Goal: Task Accomplishment & Management: Manage account settings

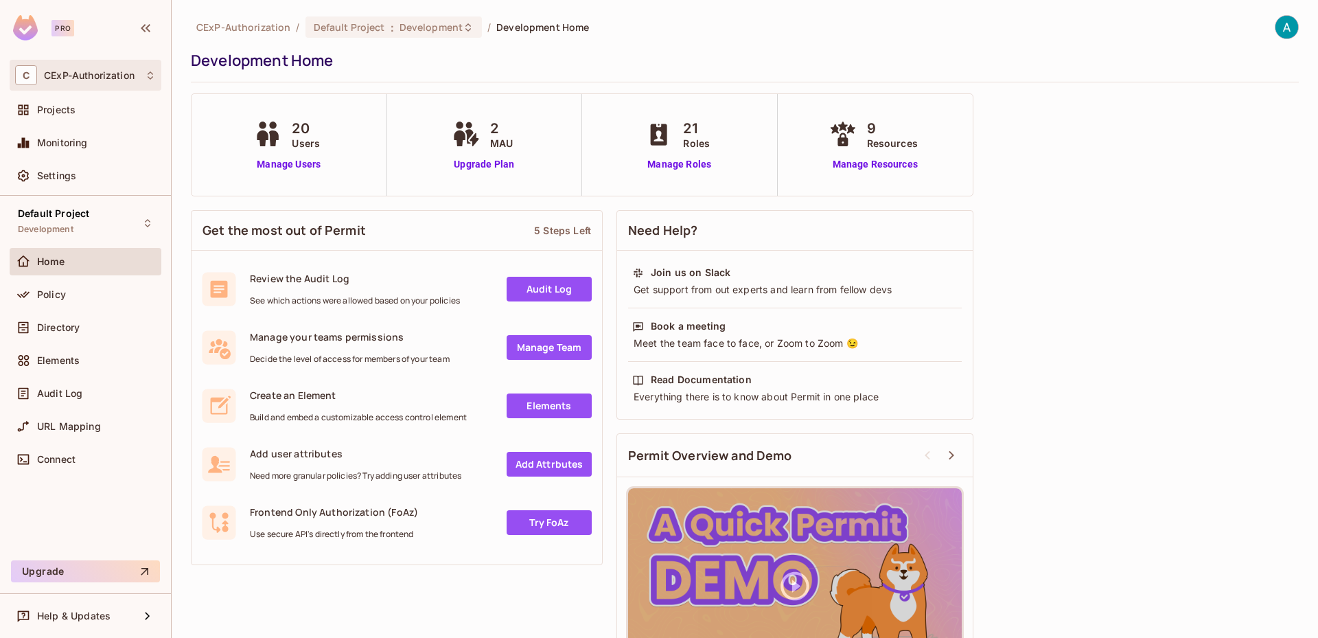
click at [62, 84] on div "C CExP-Authorization" at bounding box center [85, 75] width 141 height 20
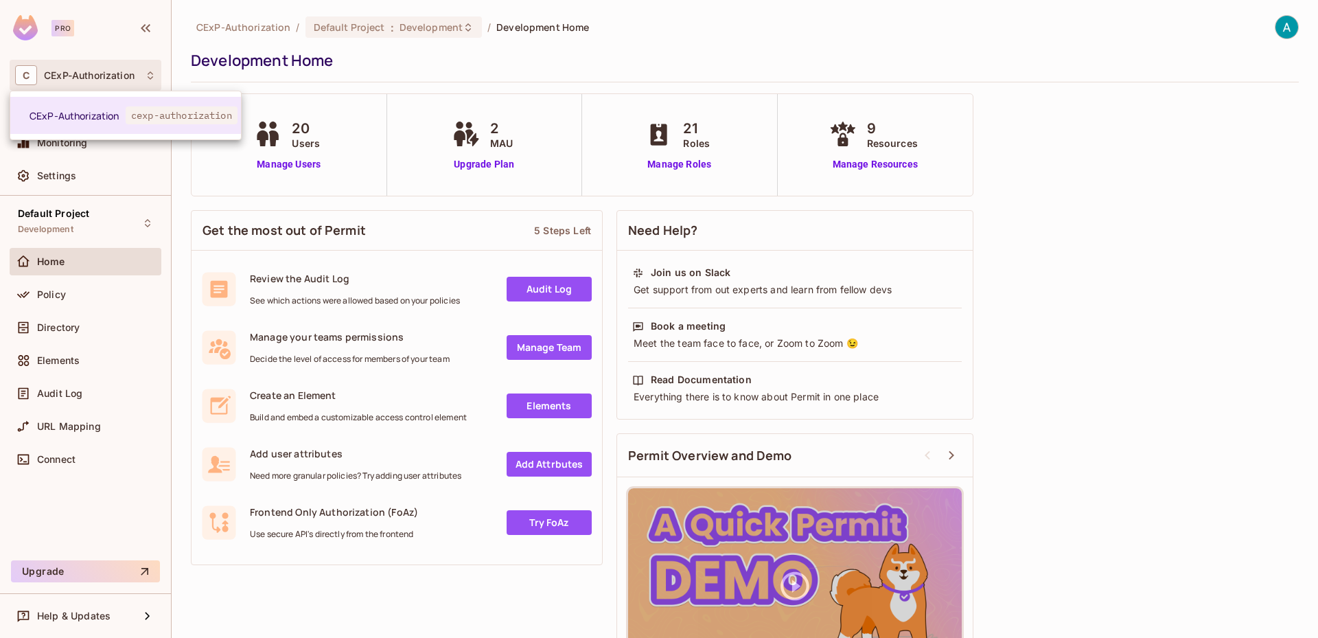
click at [41, 196] on div at bounding box center [659, 319] width 1318 height 638
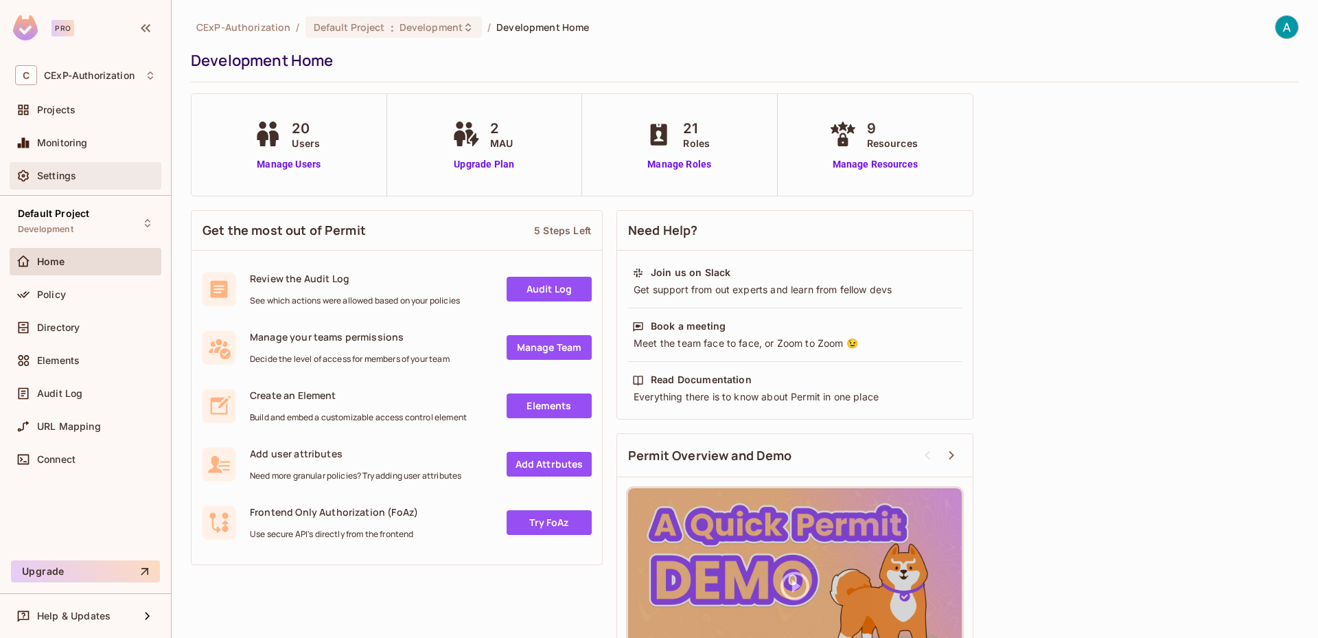
click at [49, 184] on div "Settings" at bounding box center [85, 176] width 141 height 16
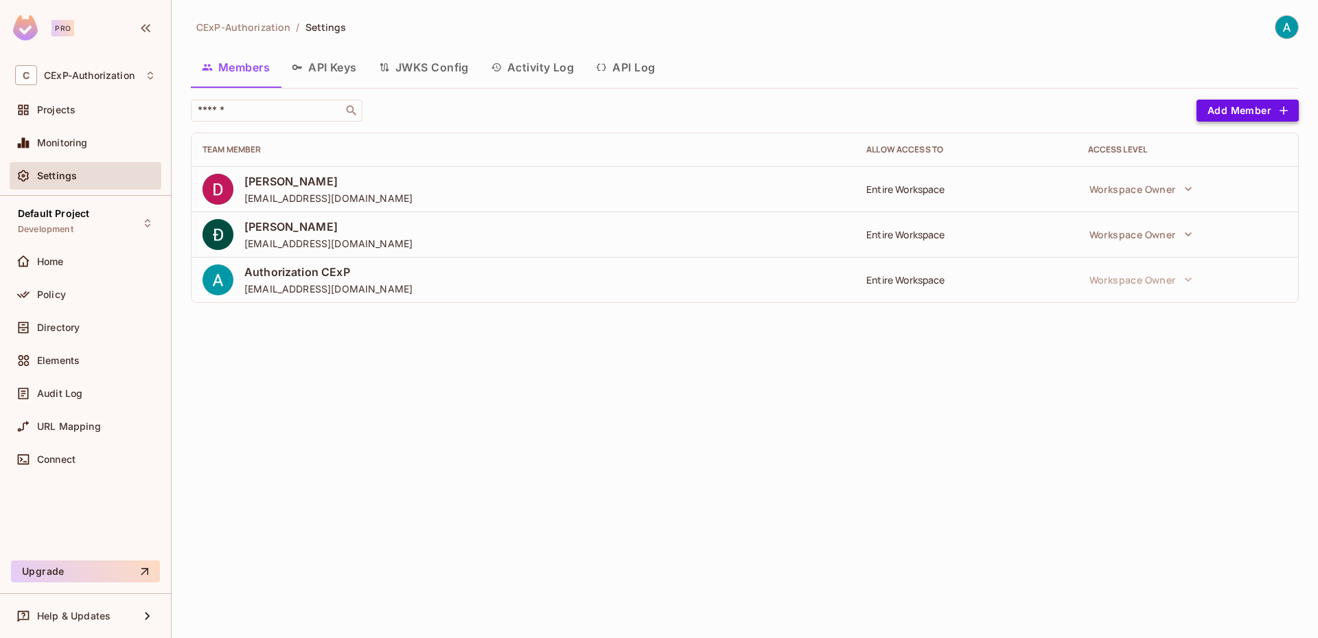
click at [1238, 117] on button "Add Member" at bounding box center [1248, 111] width 102 height 22
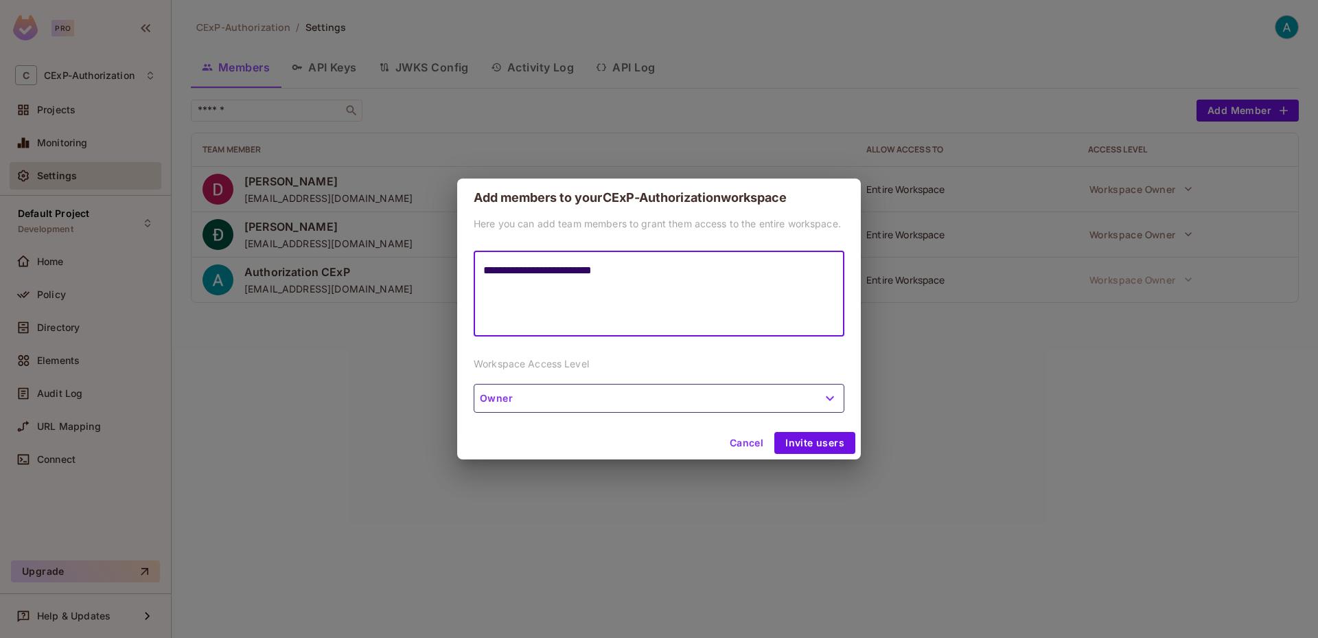
type textarea "**********"
click at [598, 402] on button "Owner" at bounding box center [659, 398] width 371 height 29
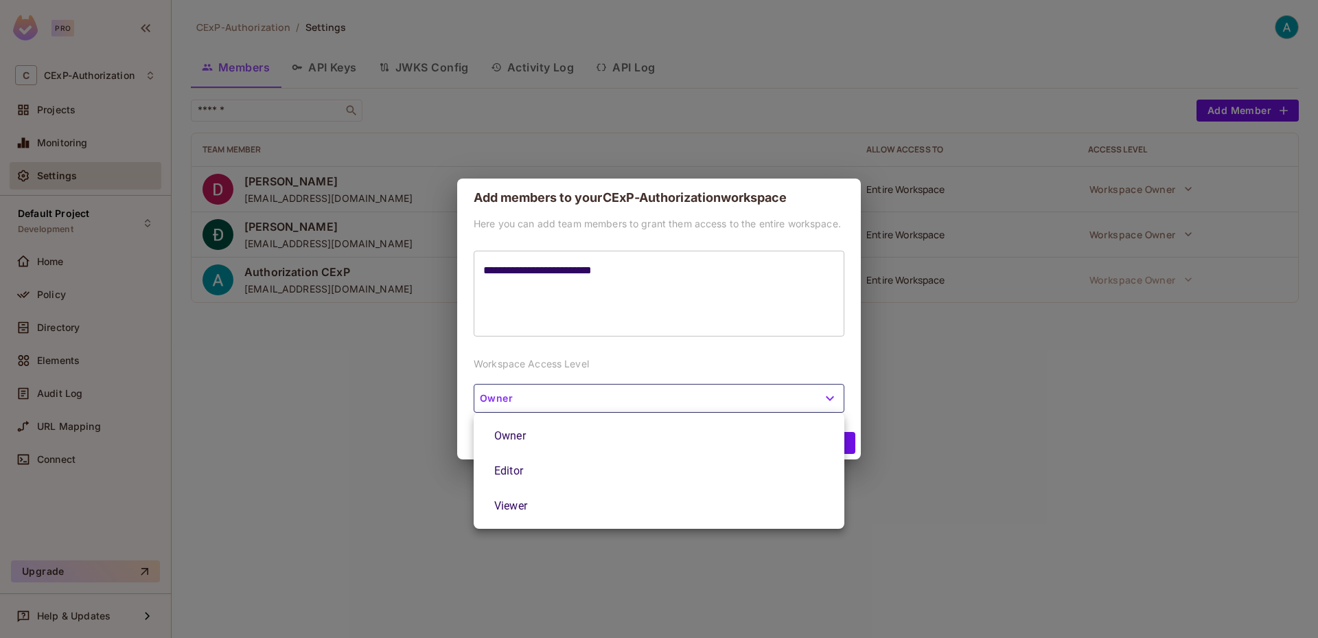
click at [598, 402] on div at bounding box center [659, 319] width 1318 height 638
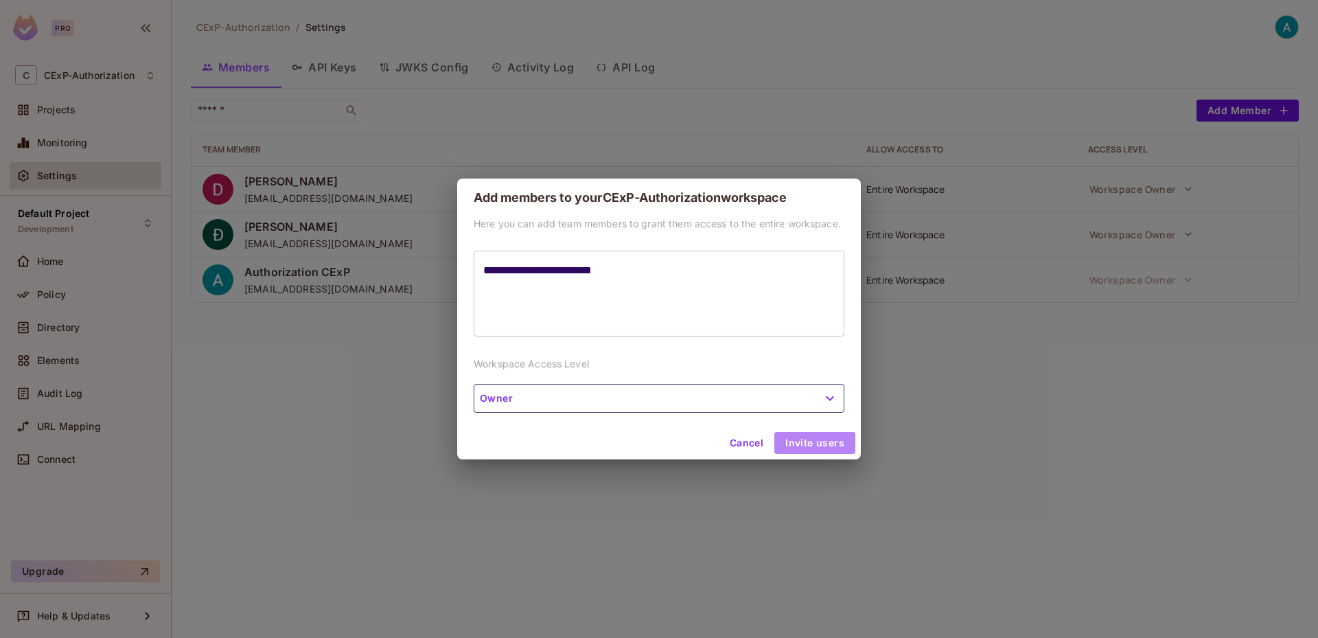
click at [810, 439] on button "Invite users" at bounding box center [815, 443] width 81 height 22
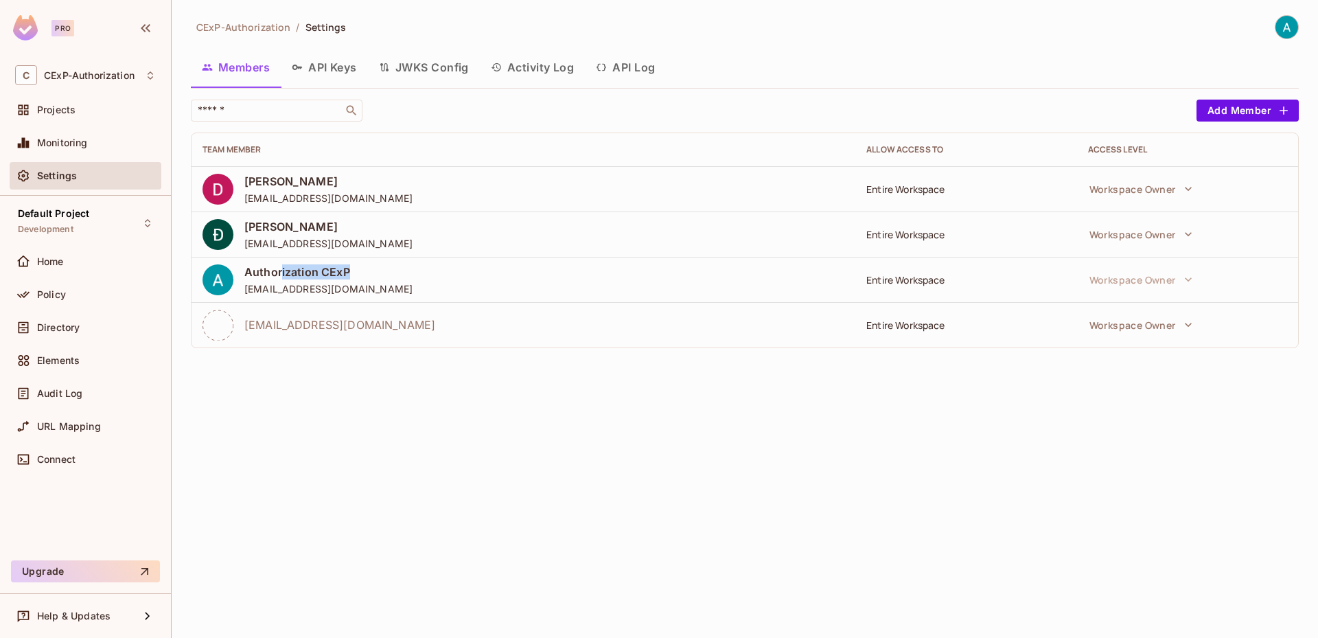
drag, startPoint x: 281, startPoint y: 270, endPoint x: 386, endPoint y: 279, distance: 105.4
click at [386, 279] on span "Authorization CExP" at bounding box center [328, 271] width 168 height 15
click at [397, 292] on div "Authorization CExP [EMAIL_ADDRESS][DOMAIN_NAME]" at bounding box center [524, 279] width 642 height 31
drag, startPoint x: 397, startPoint y: 292, endPoint x: 231, endPoint y: 275, distance: 166.3
click at [231, 275] on div "Authorization CExP [EMAIL_ADDRESS][DOMAIN_NAME]" at bounding box center [524, 279] width 642 height 31
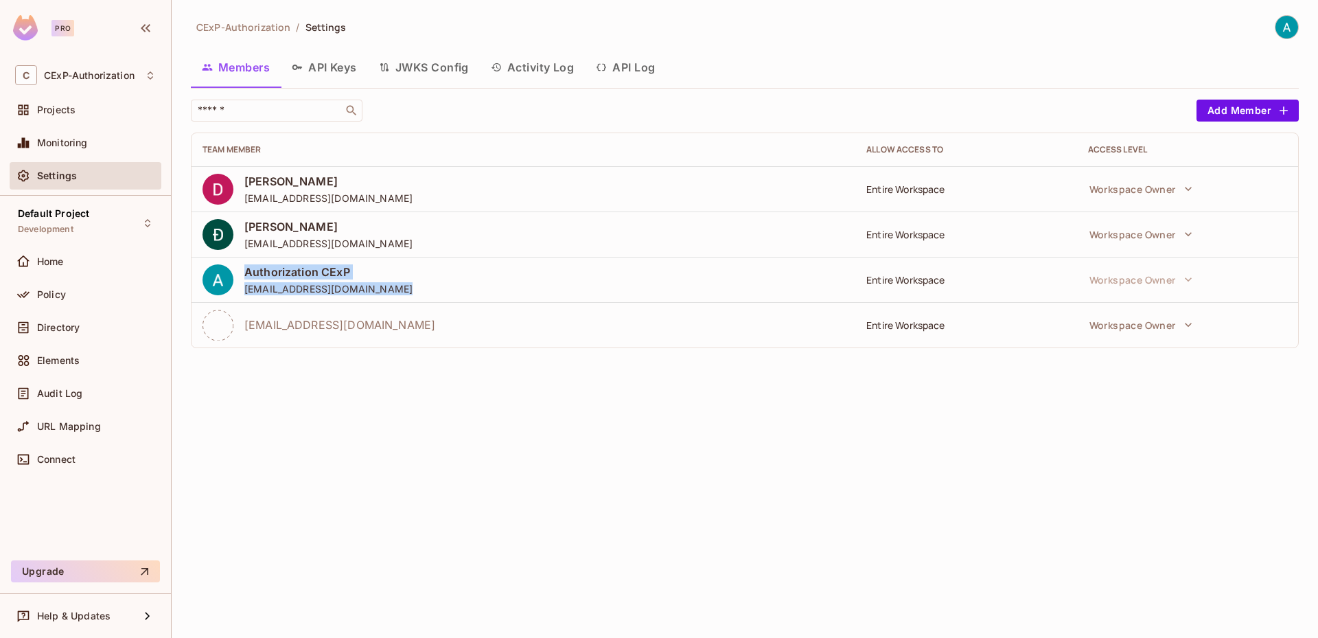
click at [380, 283] on span "[EMAIL_ADDRESS][DOMAIN_NAME]" at bounding box center [328, 288] width 168 height 13
drag, startPoint x: 407, startPoint y: 288, endPoint x: 244, endPoint y: 270, distance: 163.0
click at [244, 270] on div "Authorization CExP [EMAIL_ADDRESS][DOMAIN_NAME]" at bounding box center [524, 279] width 642 height 31
click at [404, 290] on div "Authorization CExP [EMAIL_ADDRESS][DOMAIN_NAME]" at bounding box center [524, 279] width 642 height 31
drag, startPoint x: 408, startPoint y: 288, endPoint x: 253, endPoint y: 284, distance: 154.6
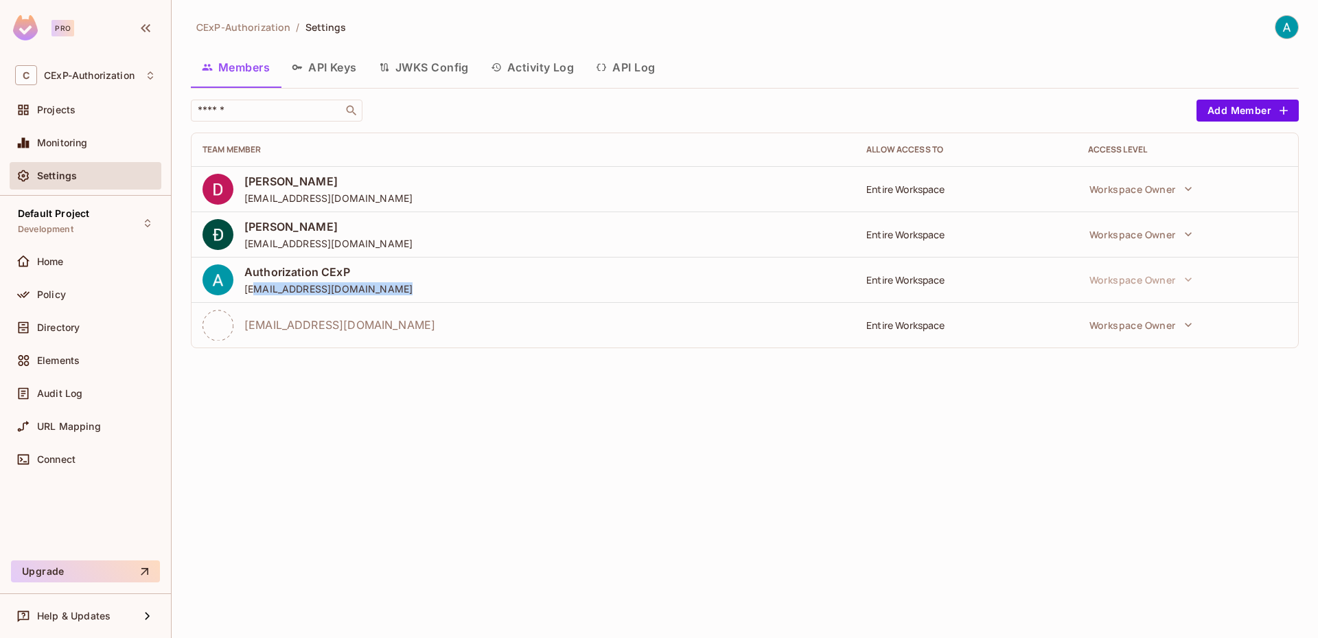
click at [253, 284] on div "Authorization CExP [EMAIL_ADDRESS][DOMAIN_NAME]" at bounding box center [524, 279] width 642 height 31
drag, startPoint x: 416, startPoint y: 327, endPoint x: 289, endPoint y: 338, distance: 127.5
click at [289, 338] on div "[EMAIL_ADDRESS][DOMAIN_NAME]" at bounding box center [524, 325] width 642 height 31
click at [394, 438] on div "CExP-Authorization / Settings Members API Keys JWKS Config Activity Log API Log…" at bounding box center [745, 319] width 1147 height 638
drag, startPoint x: 402, startPoint y: 325, endPoint x: 291, endPoint y: 325, distance: 111.2
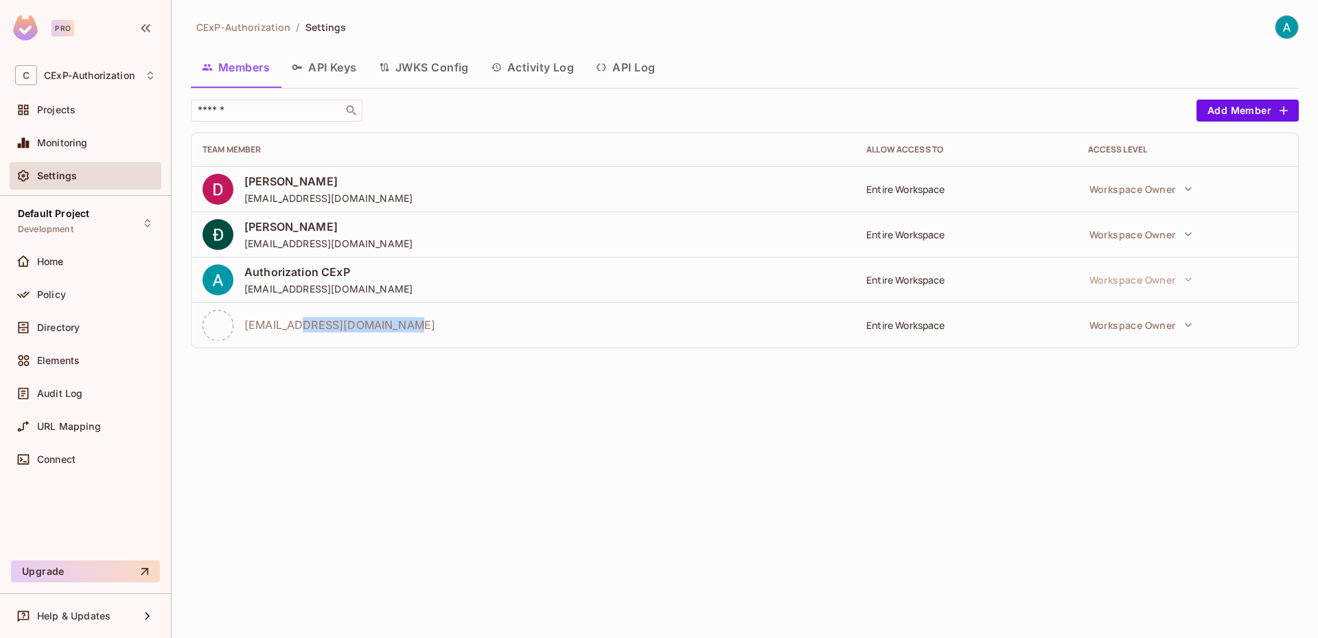
click at [291, 325] on div "[EMAIL_ADDRESS][DOMAIN_NAME]" at bounding box center [524, 325] width 642 height 31
click at [291, 325] on span "[EMAIL_ADDRESS][DOMAIN_NAME]" at bounding box center [339, 324] width 191 height 15
drag, startPoint x: 283, startPoint y: 248, endPoint x: 431, endPoint y: 246, distance: 147.6
click at [431, 246] on div "[PERSON_NAME] [EMAIL_ADDRESS][DOMAIN_NAME]" at bounding box center [524, 234] width 642 height 31
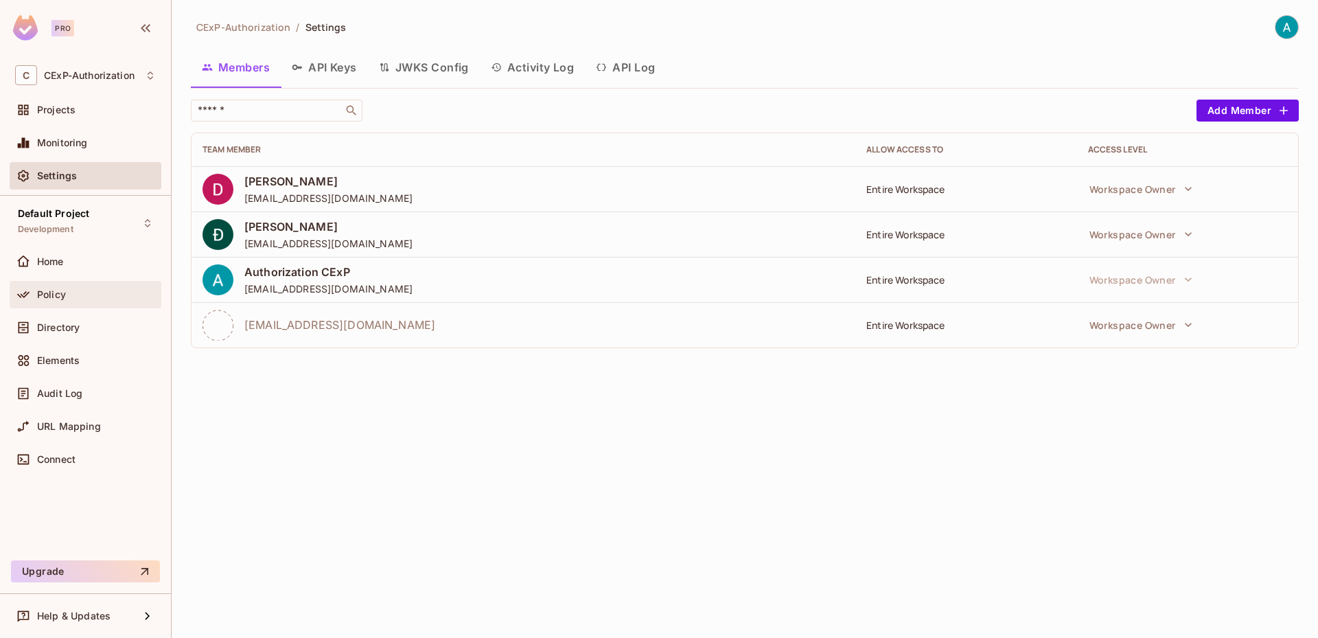
click at [73, 301] on div "Policy" at bounding box center [85, 294] width 141 height 16
